Goal: Task Accomplishment & Management: Manage account settings

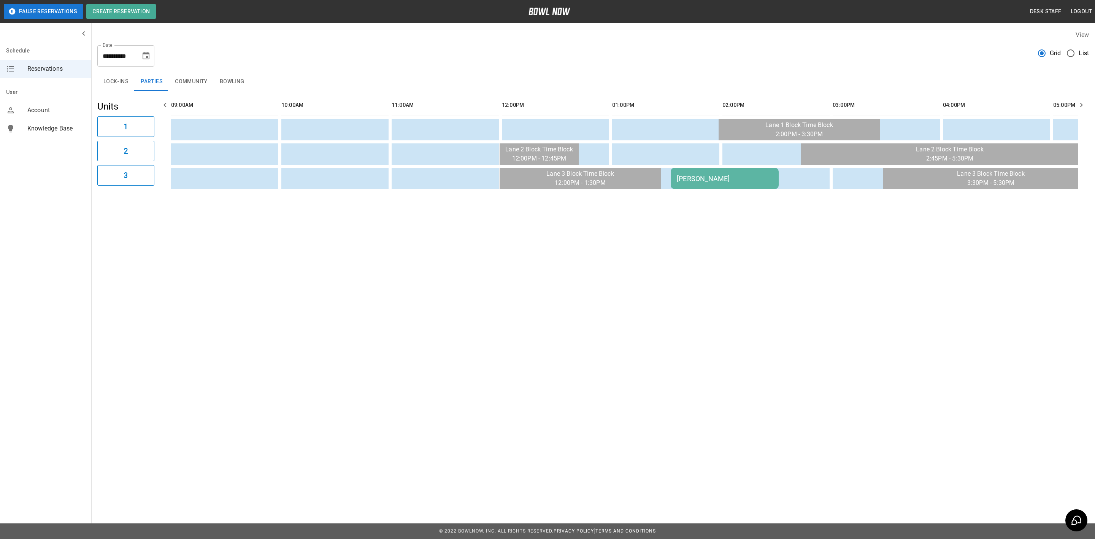
scroll to position [0, 173]
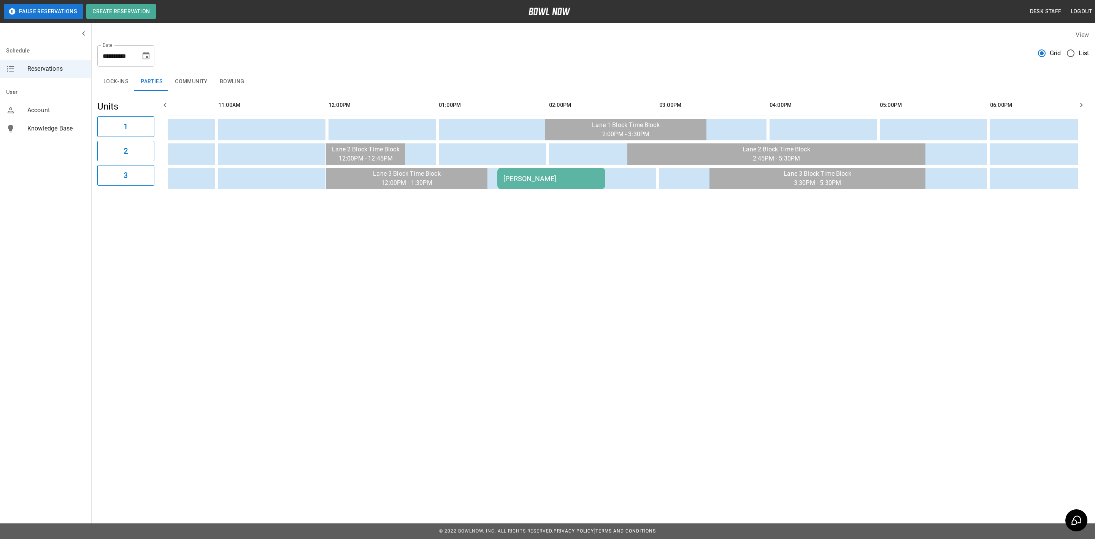
click at [151, 53] on button "Choose date, selected date is Nov 2, 2025" at bounding box center [145, 55] width 15 height 15
click at [331, 48] on div "**********" at bounding box center [593, 52] width 992 height 27
click at [530, 178] on div "[PERSON_NAME]" at bounding box center [551, 179] width 96 height 8
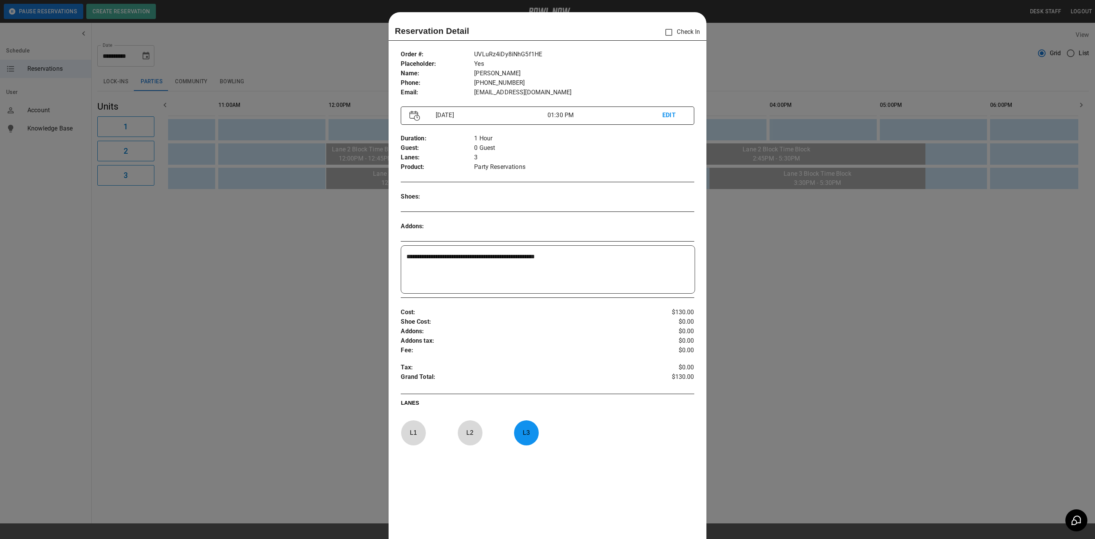
scroll to position [12, 0]
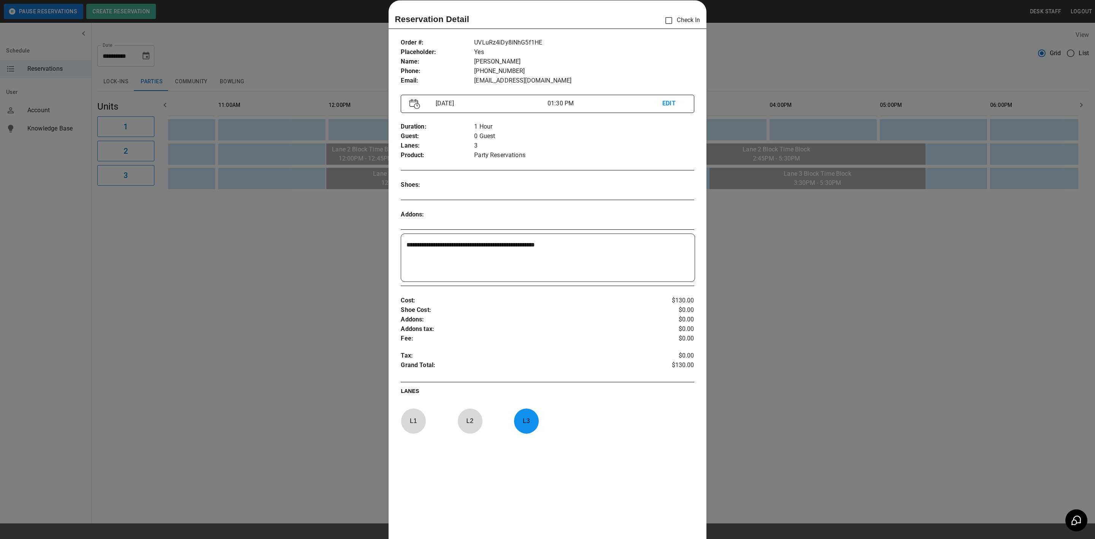
click at [338, 266] on div at bounding box center [547, 269] width 1095 height 539
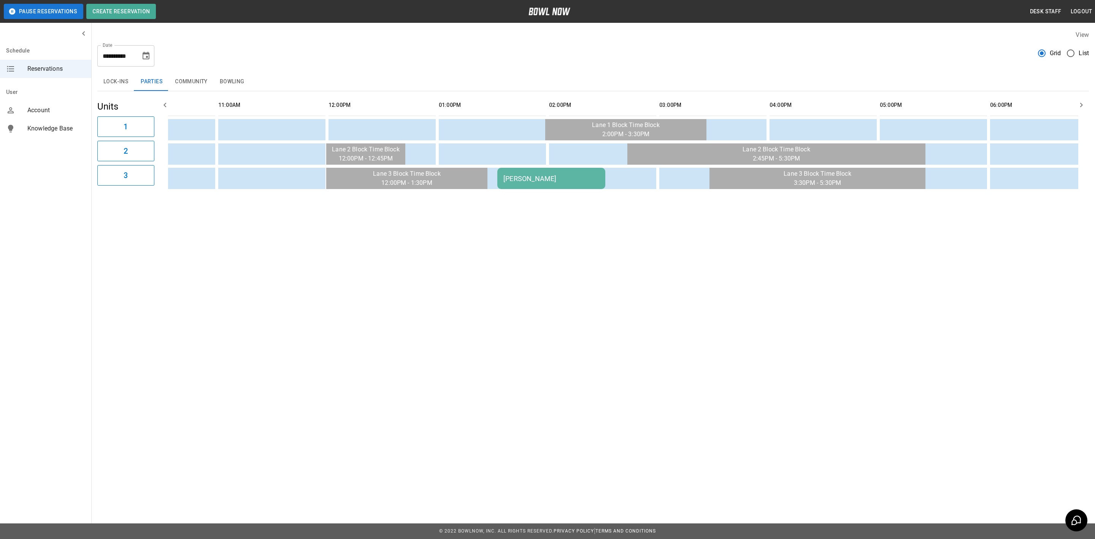
click at [151, 56] on button "Choose date, selected date is Nov 2, 2025" at bounding box center [145, 55] width 15 height 15
click at [68, 138] on button "9" at bounding box center [71, 139] width 14 height 14
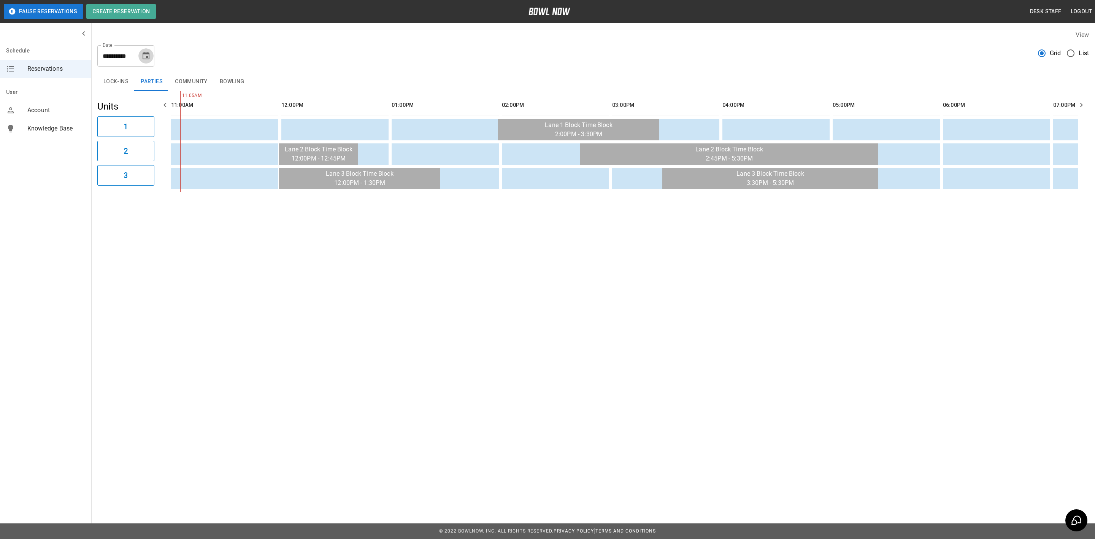
click at [144, 56] on icon "Choose date, selected date is Nov 9, 2025" at bounding box center [145, 55] width 9 height 9
click at [71, 122] on button "2" at bounding box center [71, 125] width 14 height 14
click at [456, 178] on div "[PERSON_NAME]" at bounding box center [504, 179] width 96 height 8
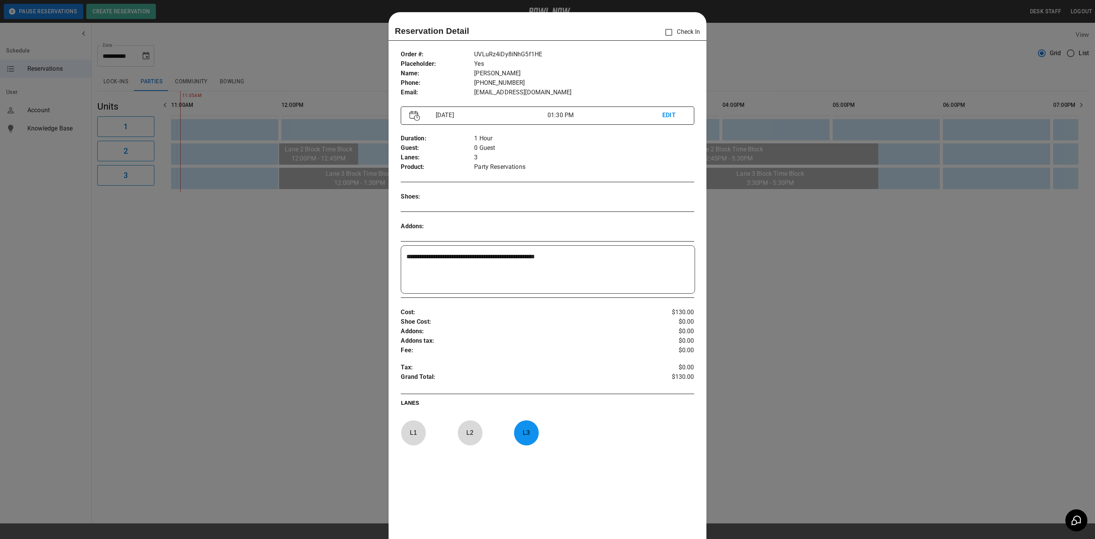
scroll to position [12, 0]
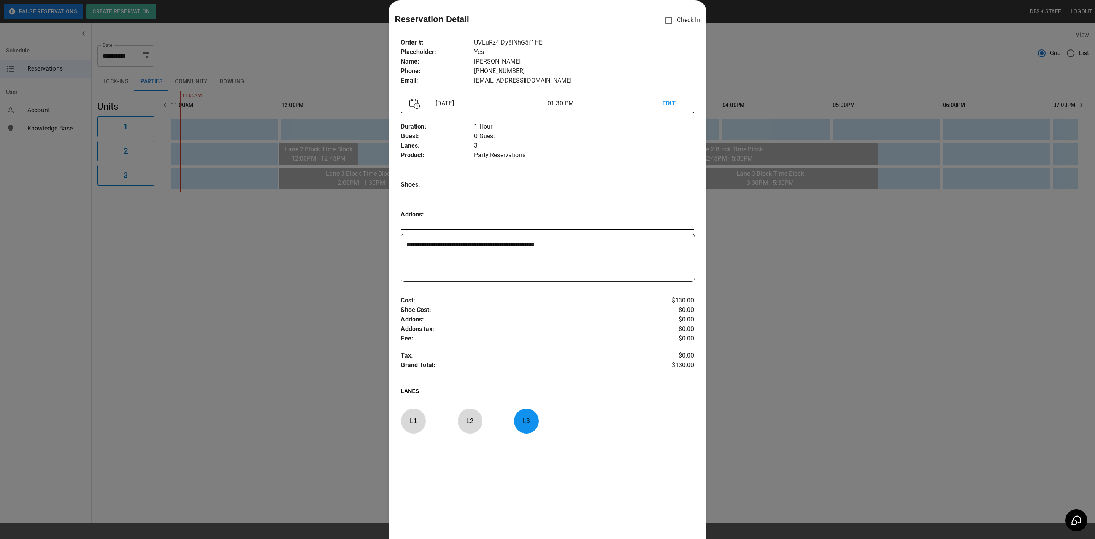
click at [303, 225] on div at bounding box center [547, 269] width 1095 height 539
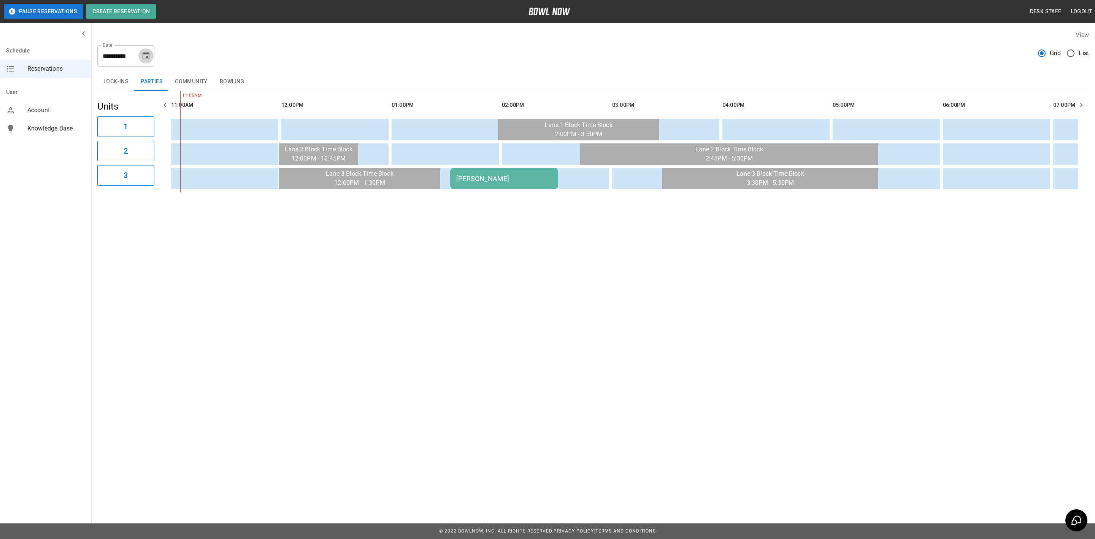
click at [145, 60] on icon "Choose date, selected date is Nov 2, 2025" at bounding box center [145, 55] width 9 height 9
click at [73, 139] on button "9" at bounding box center [71, 139] width 14 height 14
click at [143, 61] on button "Choose date, selected date is Nov 9, 2025" at bounding box center [145, 55] width 15 height 15
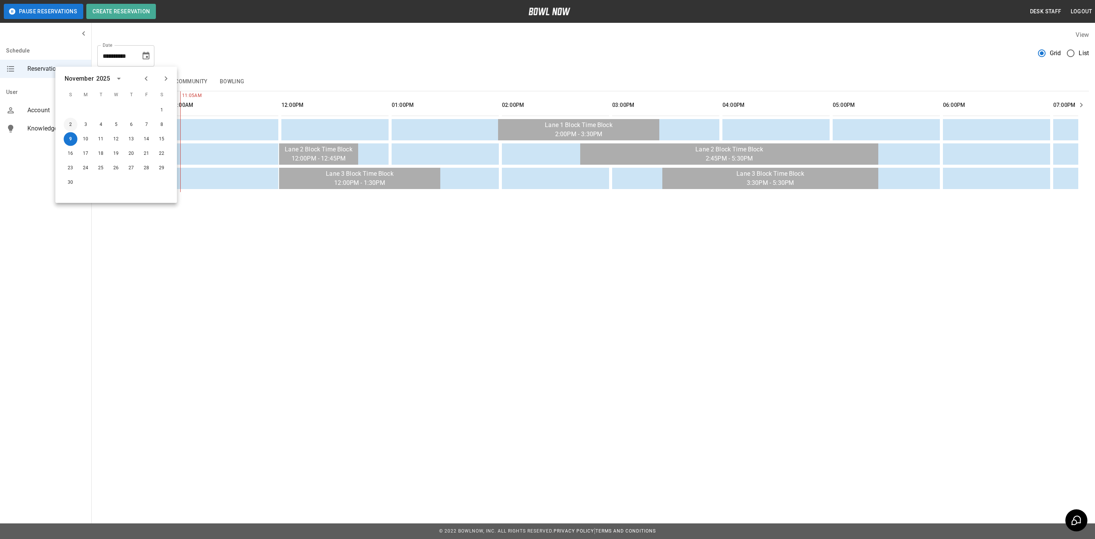
click at [70, 124] on button "2" at bounding box center [71, 125] width 14 height 14
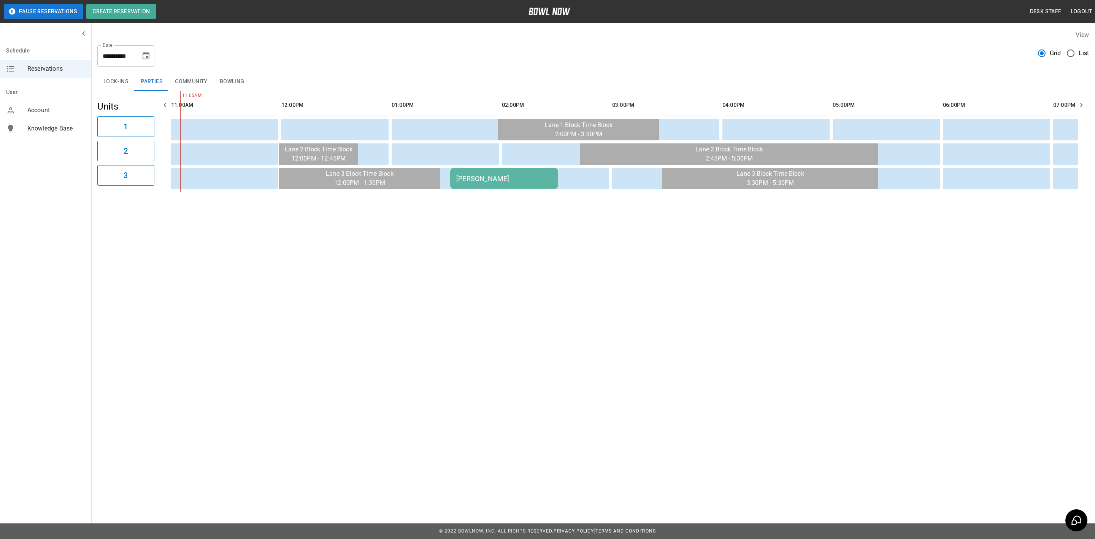
click at [468, 185] on td "[PERSON_NAME]" at bounding box center [504, 178] width 108 height 21
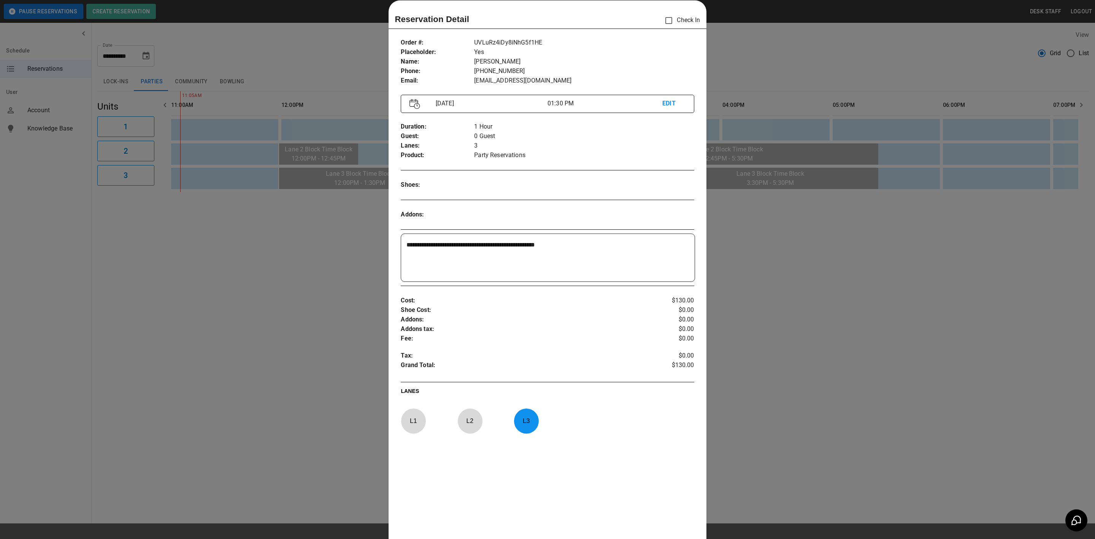
click at [665, 104] on p "EDIT" at bounding box center [673, 104] width 23 height 10
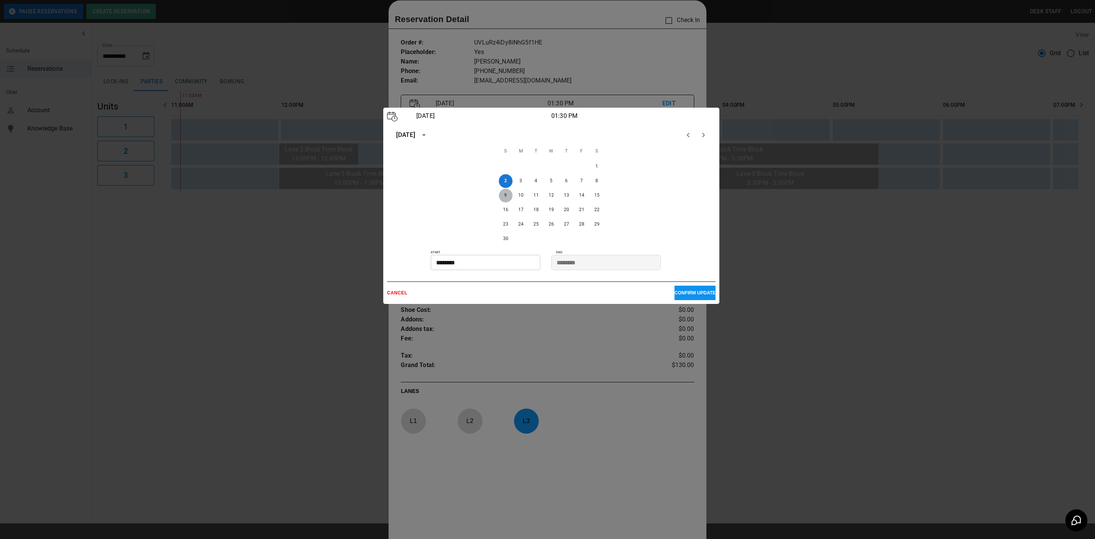
click at [505, 197] on button "9" at bounding box center [506, 196] width 14 height 14
click at [680, 294] on p "CONFIRM UPDATE" at bounding box center [694, 292] width 41 height 5
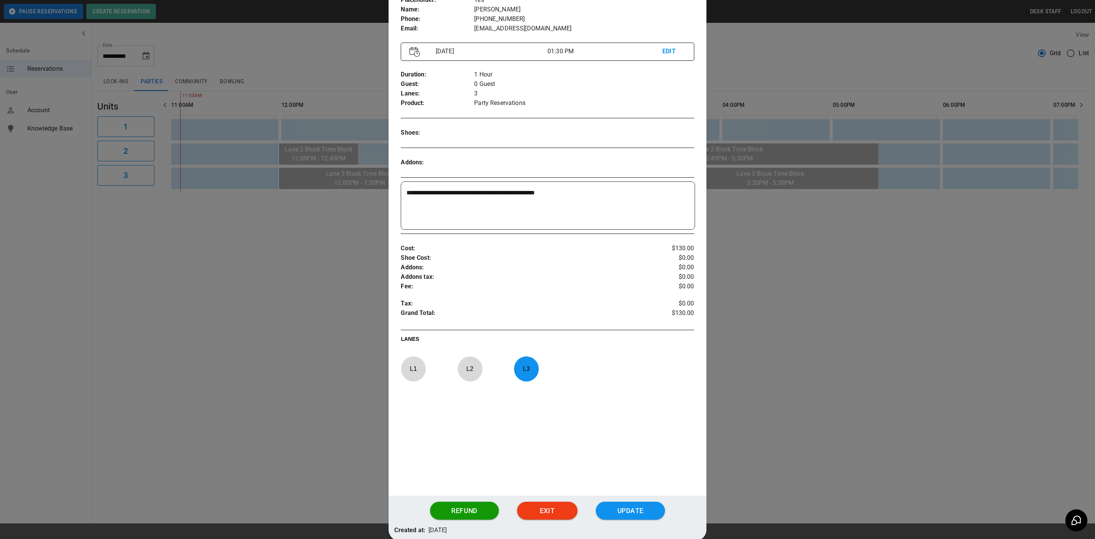
scroll to position [105, 0]
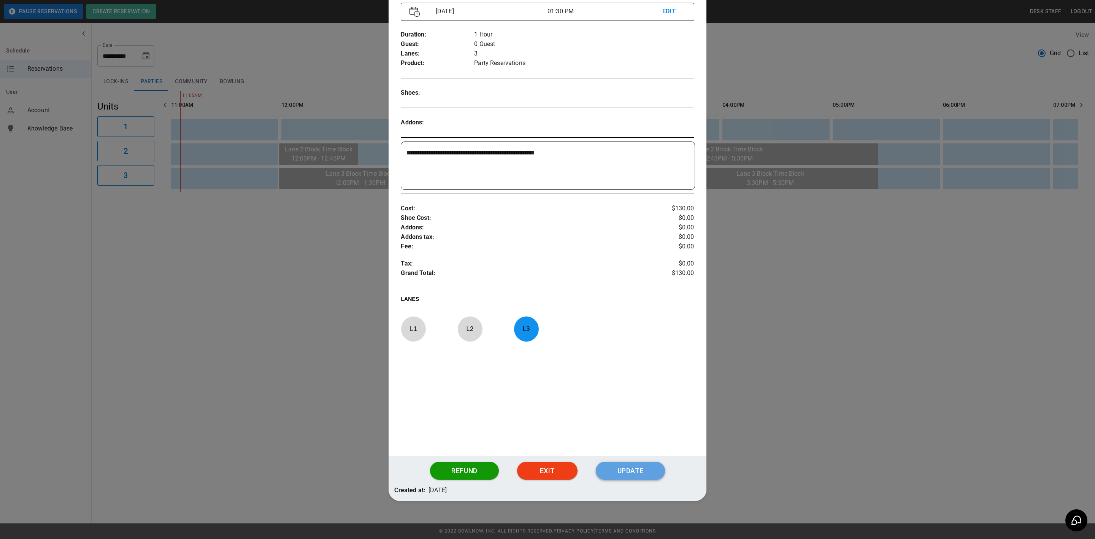
click at [638, 467] on button "Update" at bounding box center [630, 471] width 69 height 18
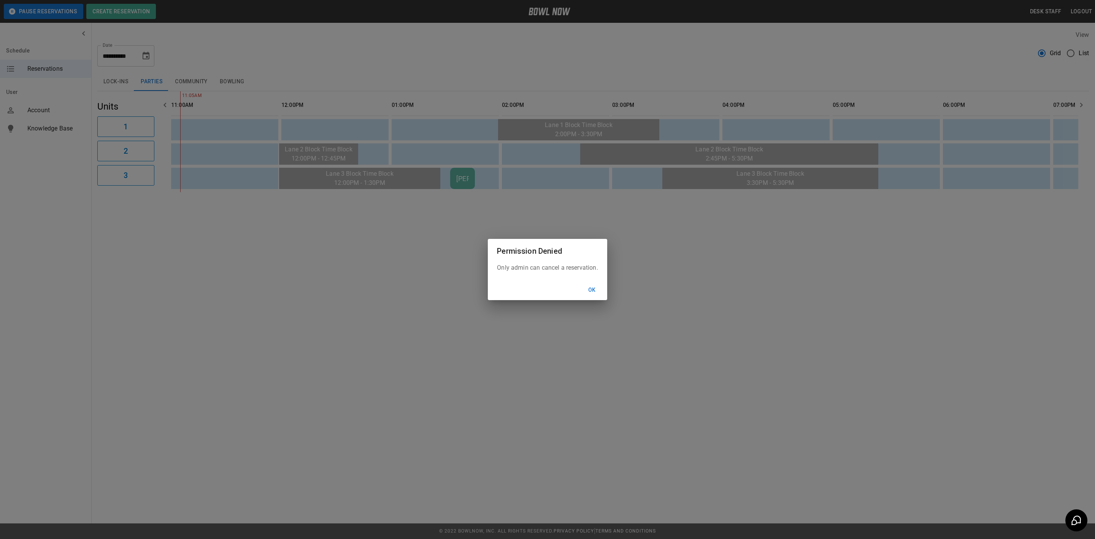
click at [592, 291] on button "Ok" at bounding box center [592, 290] width 24 height 14
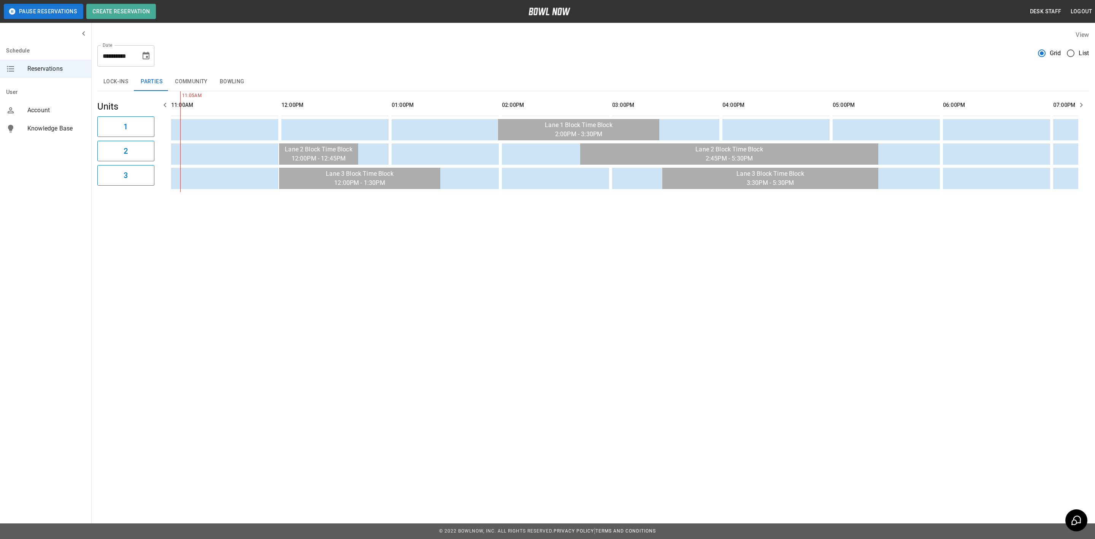
drag, startPoint x: 140, startPoint y: 50, endPoint x: 144, endPoint y: 53, distance: 5.3
click at [140, 50] on div "**********" at bounding box center [125, 55] width 57 height 21
click at [146, 55] on icon "Choose date, selected date is Nov 2, 2025" at bounding box center [145, 55] width 9 height 9
click at [71, 134] on button "9" at bounding box center [71, 139] width 14 height 14
type input "**********"
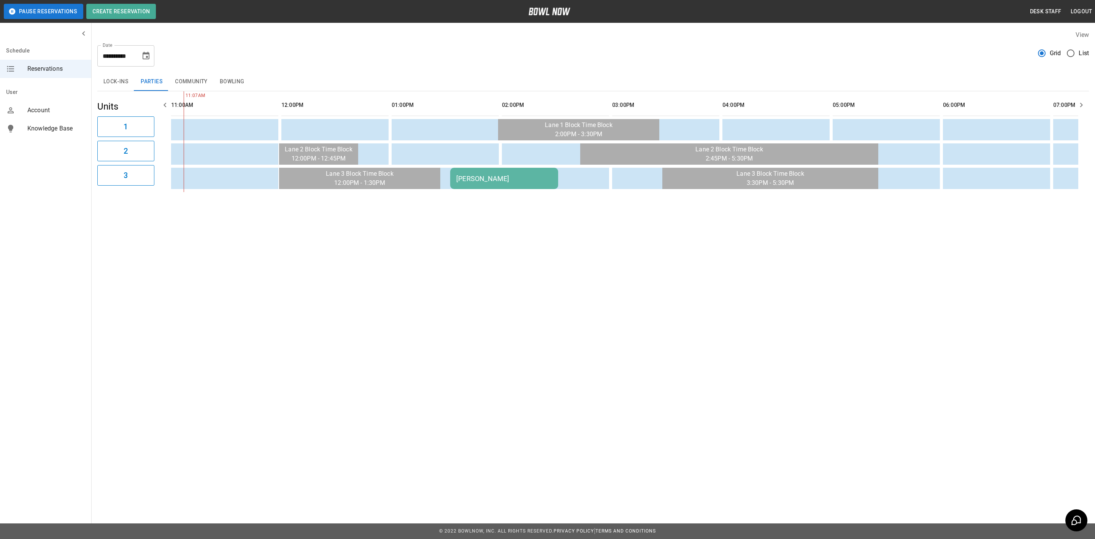
click at [484, 175] on div "[PERSON_NAME]" at bounding box center [504, 179] width 96 height 8
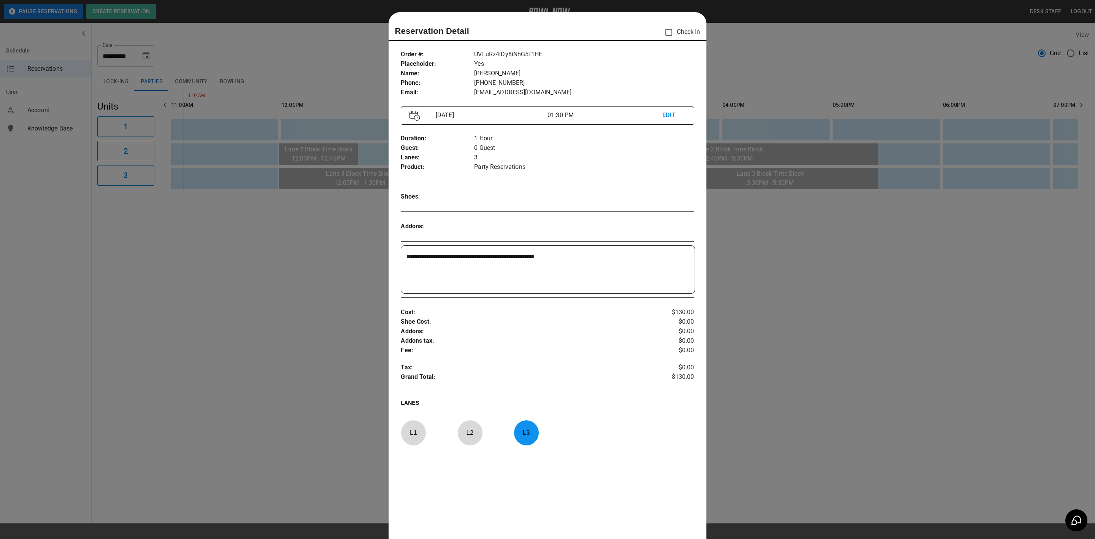
scroll to position [12, 0]
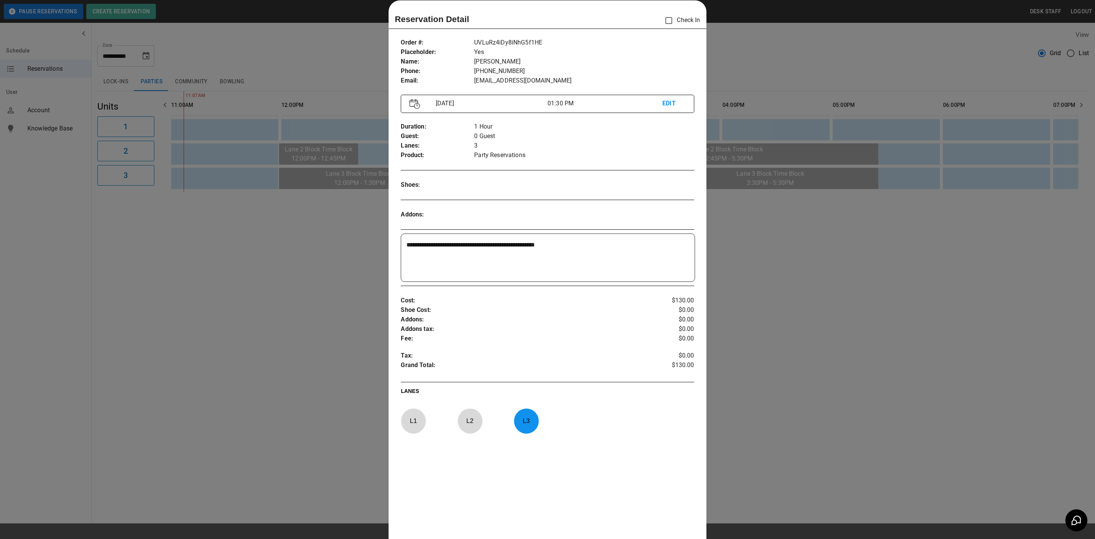
click at [573, 241] on textarea "**********" at bounding box center [546, 257] width 280 height 35
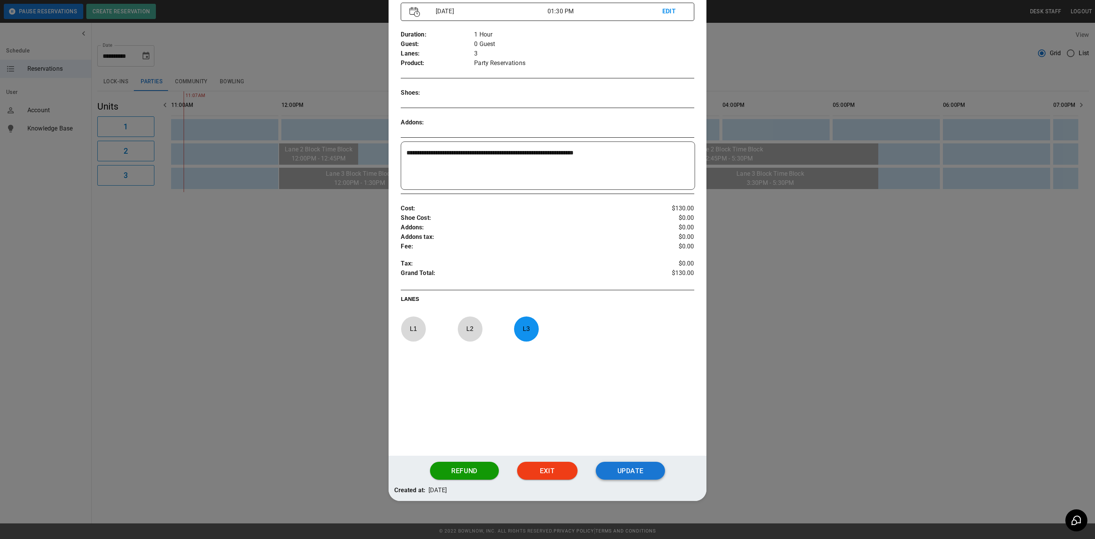
type textarea "**********"
click at [638, 471] on button "Update" at bounding box center [630, 471] width 69 height 18
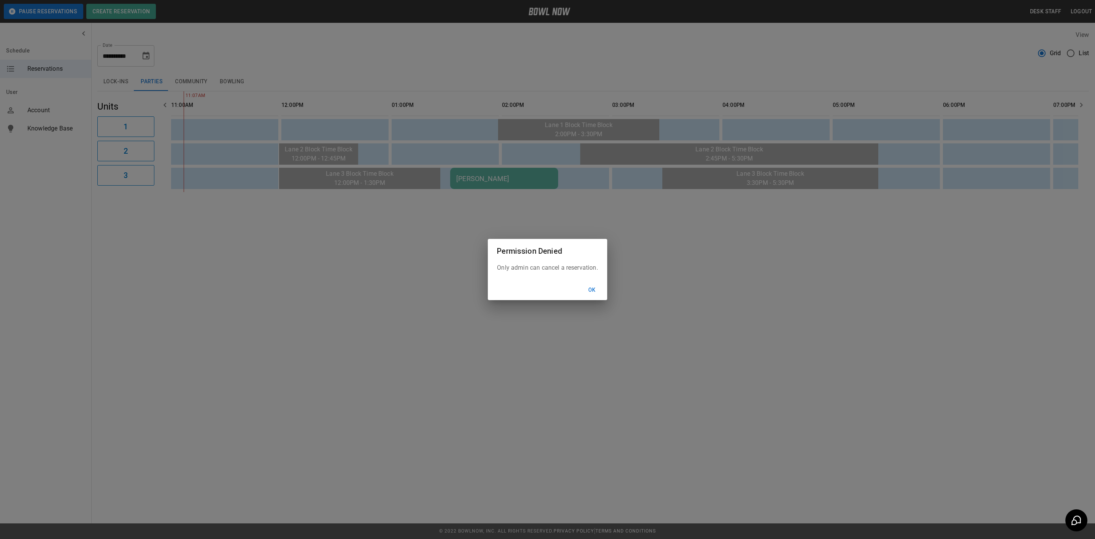
click at [594, 291] on button "Ok" at bounding box center [592, 290] width 24 height 14
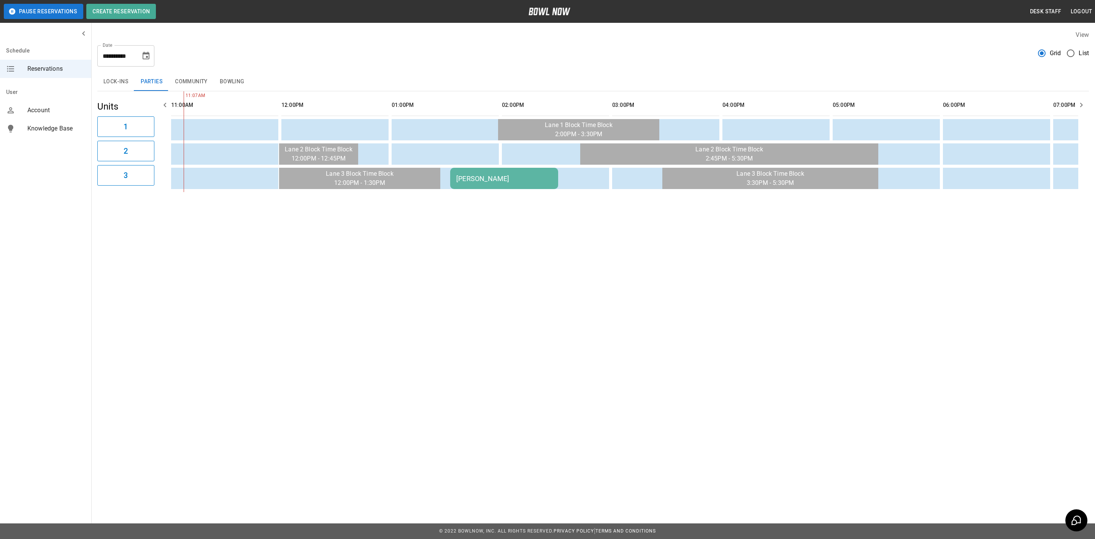
click at [489, 179] on div "[PERSON_NAME]" at bounding box center [504, 179] width 96 height 8
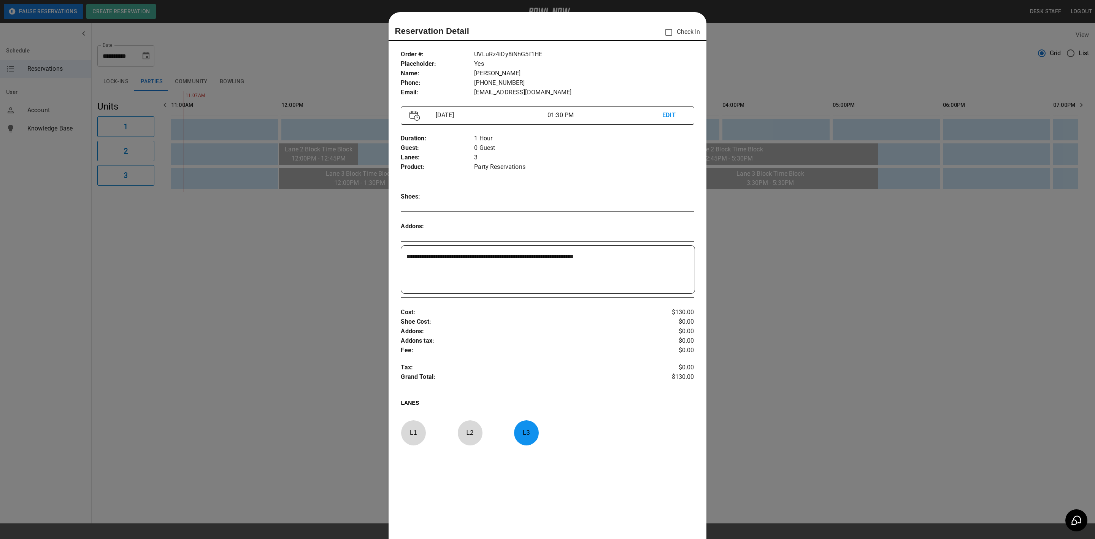
scroll to position [12, 0]
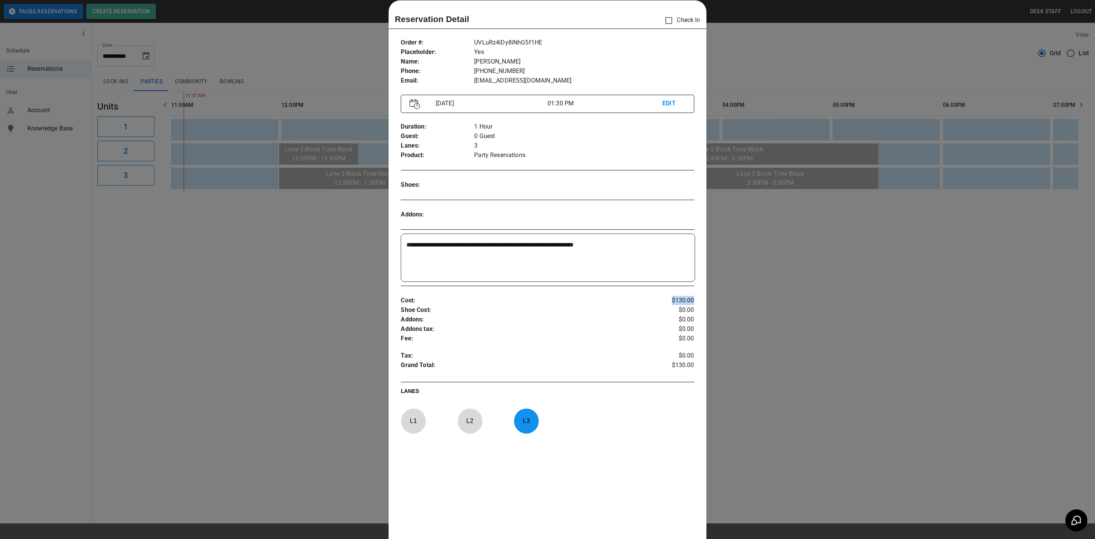
drag, startPoint x: 687, startPoint y: 297, endPoint x: 700, endPoint y: 297, distance: 12.5
click at [700, 297] on div "**********" at bounding box center [547, 290] width 317 height 516
click at [789, 308] on div at bounding box center [547, 269] width 1095 height 539
